Goal: Information Seeking & Learning: Learn about a topic

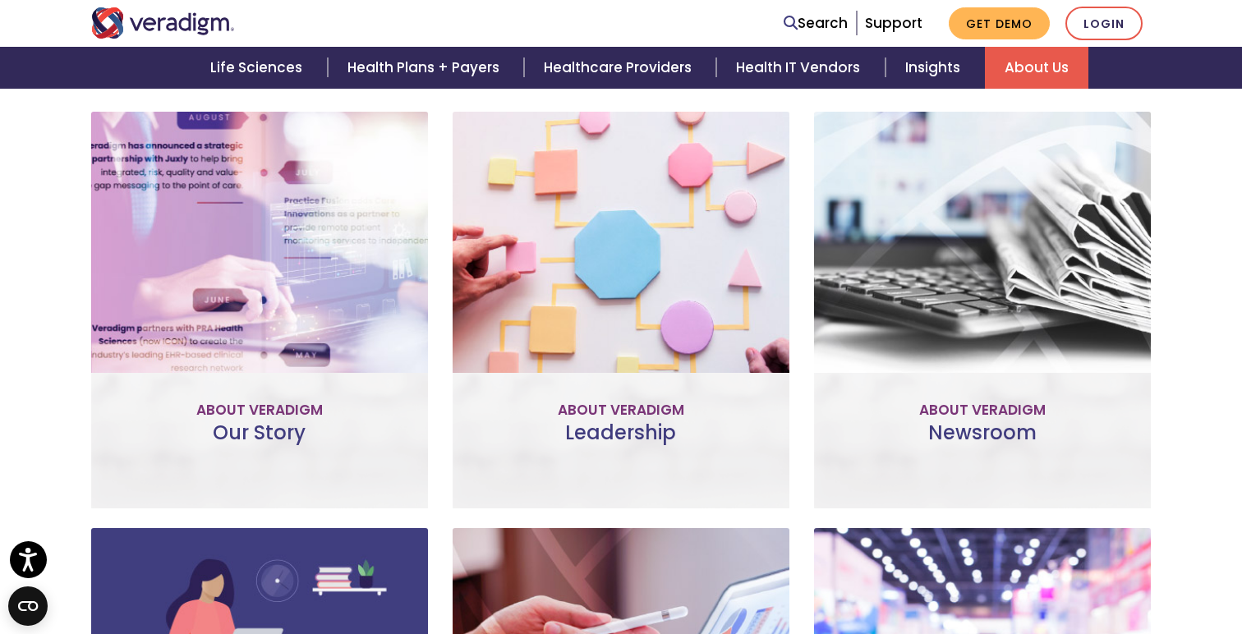
scroll to position [620, 0]
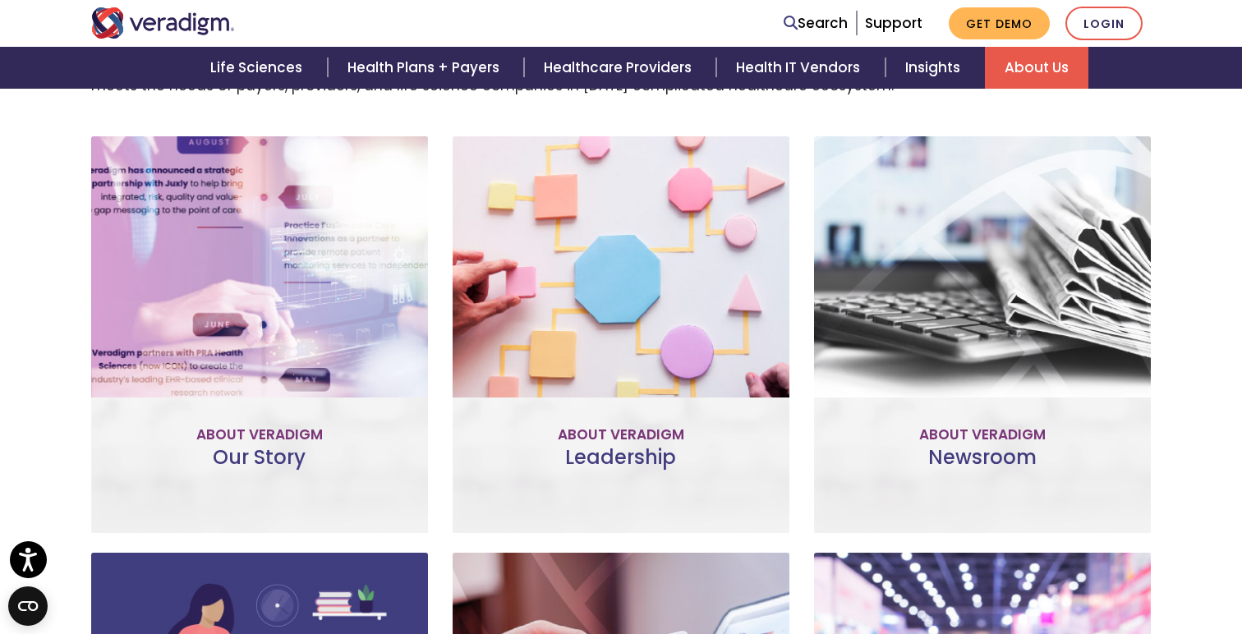
click at [246, 302] on p "Improve patient and provider access, help accelerate research, and unlock criti…" at bounding box center [260, 321] width 304 height 90
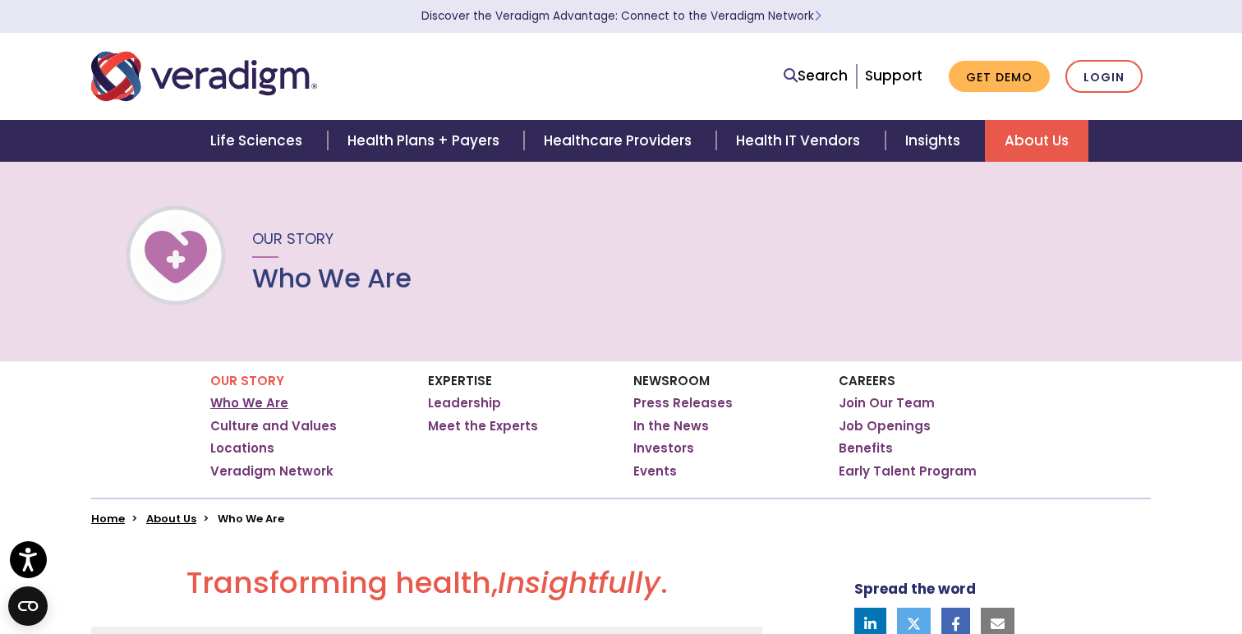
click at [266, 406] on link "Who We Are" at bounding box center [249, 403] width 78 height 16
click at [258, 405] on link "Who We Are" at bounding box center [249, 403] width 78 height 16
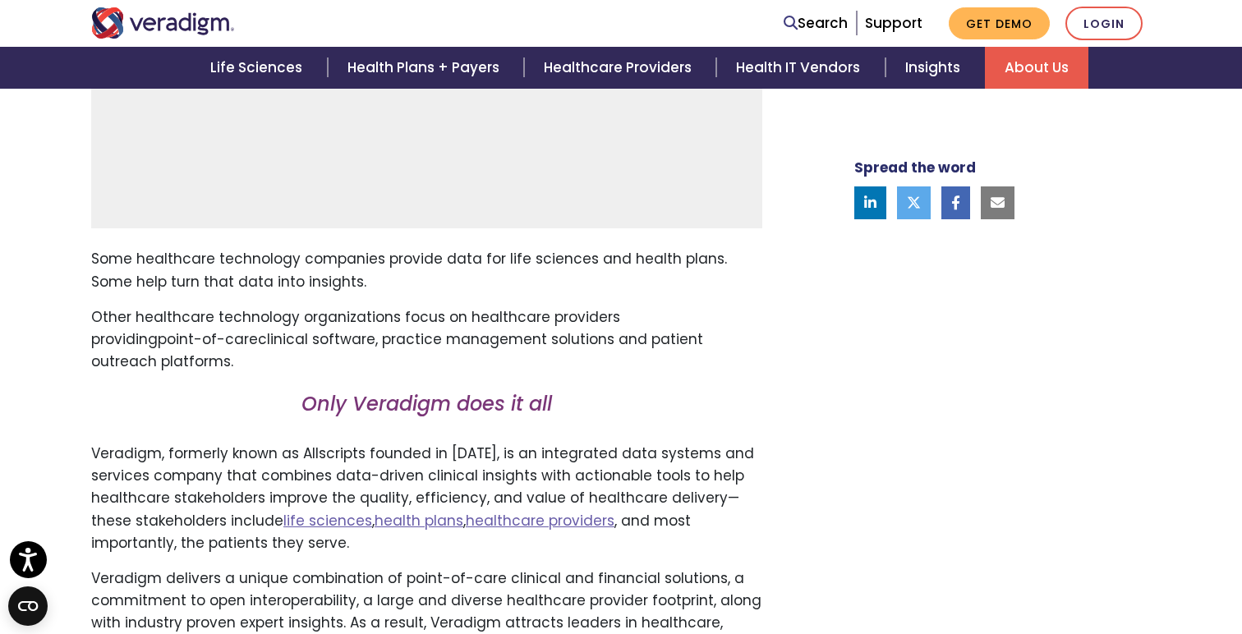
scroll to position [790, 0]
